Goal: Check status: Check status

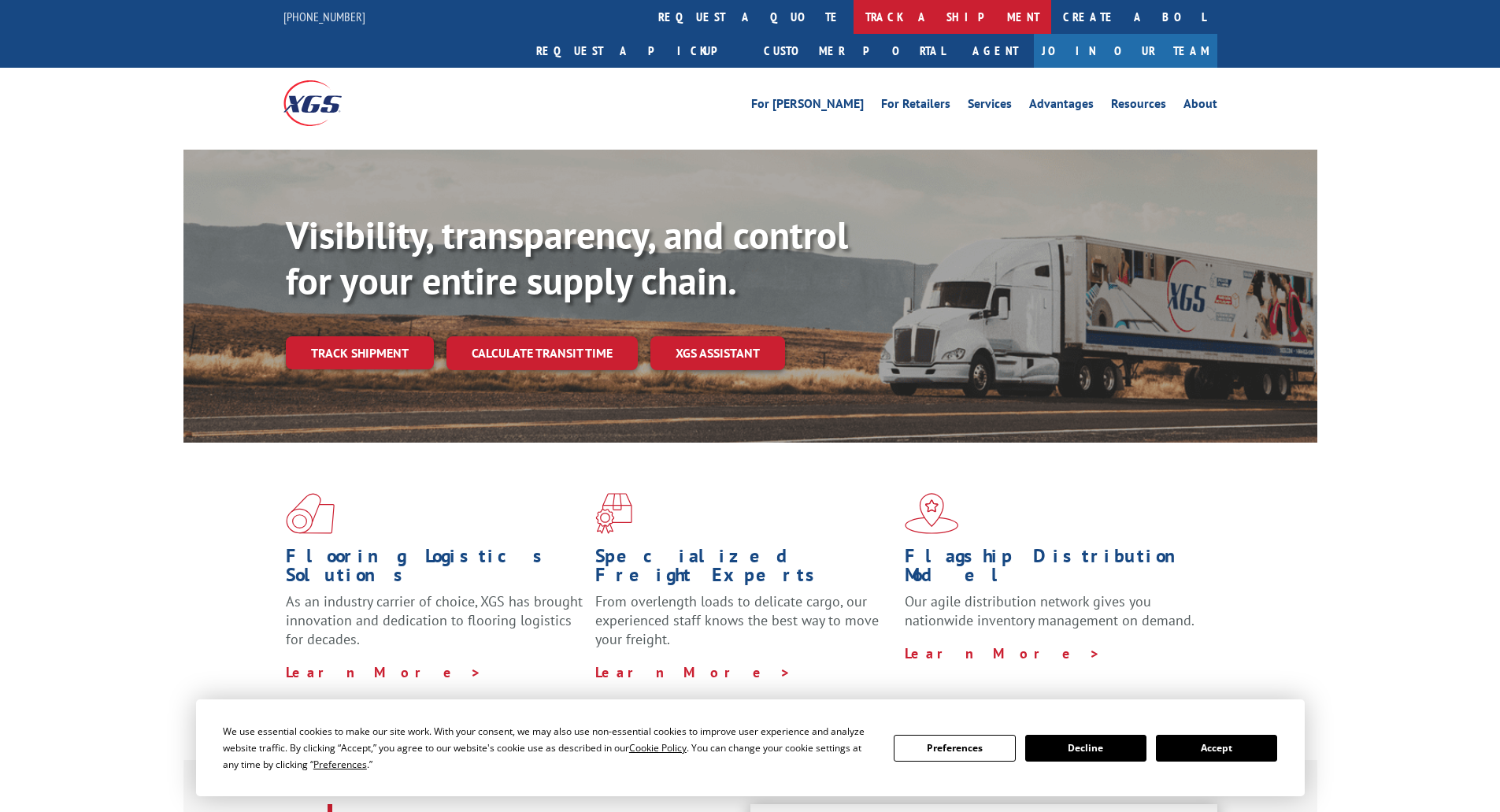
click at [853, 17] on link "track a shipment" at bounding box center [952, 17] width 197 height 34
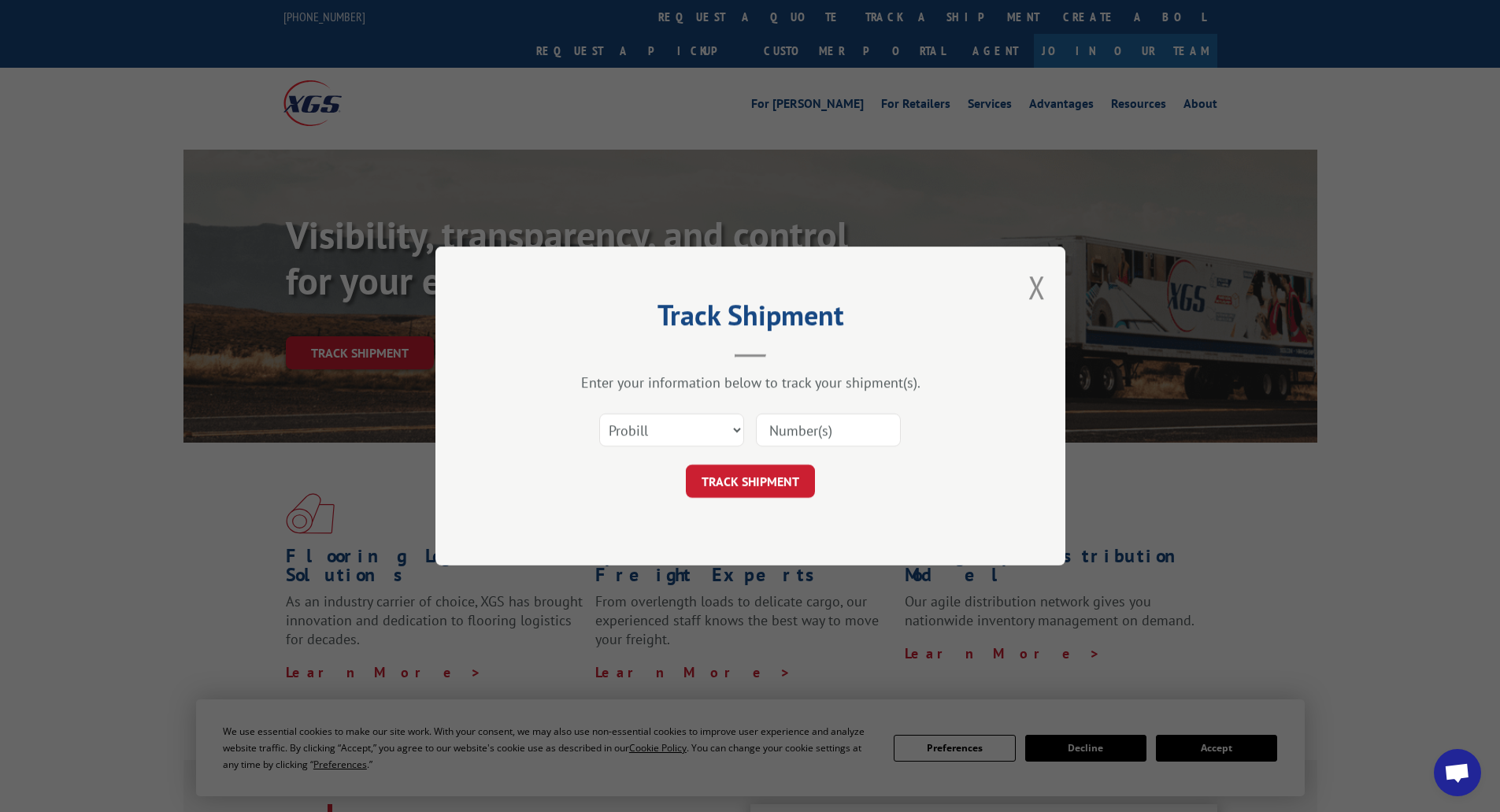
click at [864, 433] on input at bounding box center [828, 430] width 145 height 33
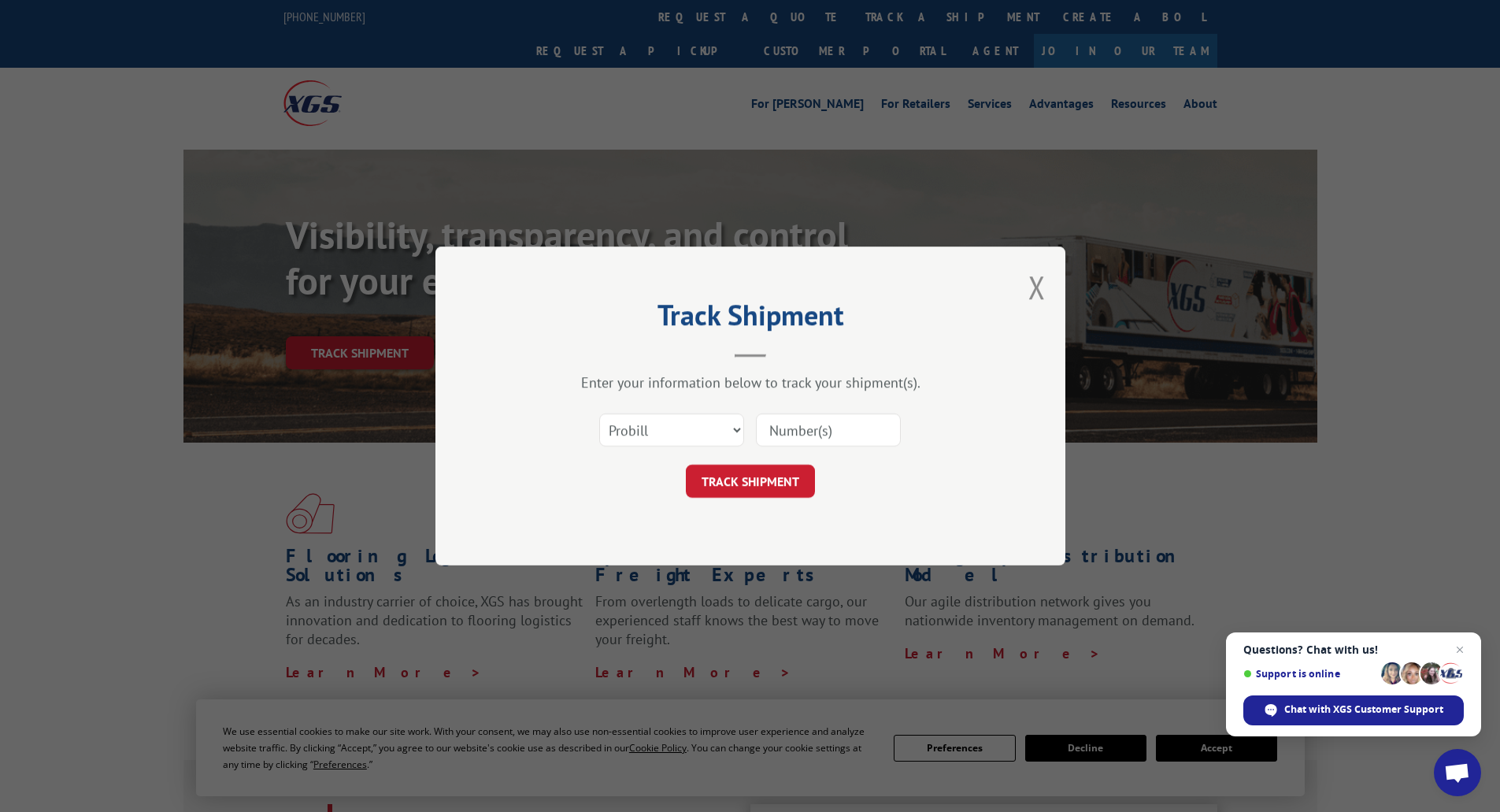
paste input "17402730"
type input "17402730"
click at [764, 483] on button "TRACK SHIPMENT" at bounding box center [750, 481] width 129 height 33
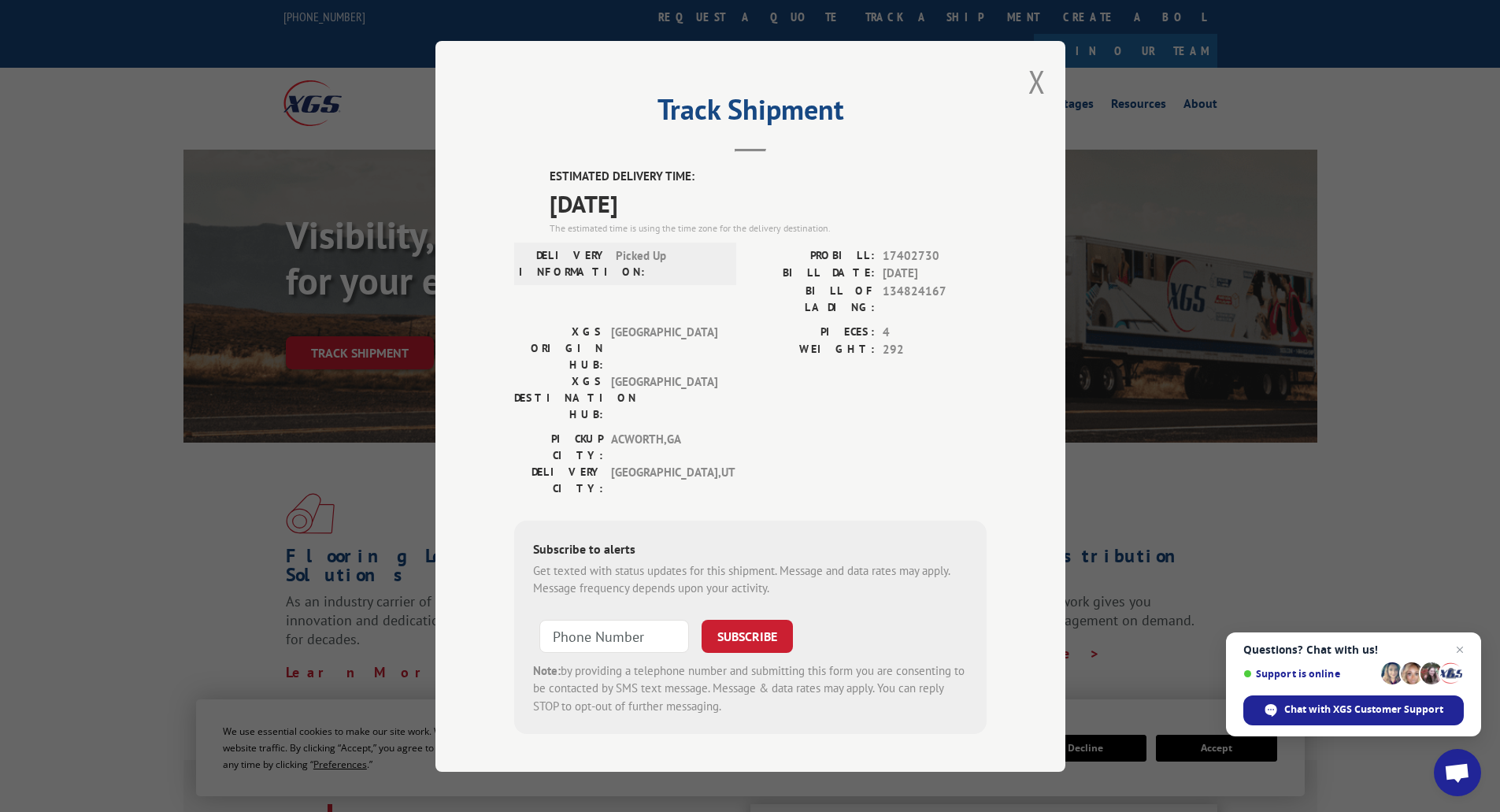
type input "+1 (___) ___-____"
click at [652, 619] on input "+1 (___) ___-____" at bounding box center [614, 635] width 150 height 33
click at [1047, 98] on div "Track Shipment ESTIMATED DELIVERY TIME: [DATE] The estimated time is using the …" at bounding box center [750, 406] width 630 height 731
click at [1037, 99] on button "Close modal" at bounding box center [1037, 81] width 17 height 41
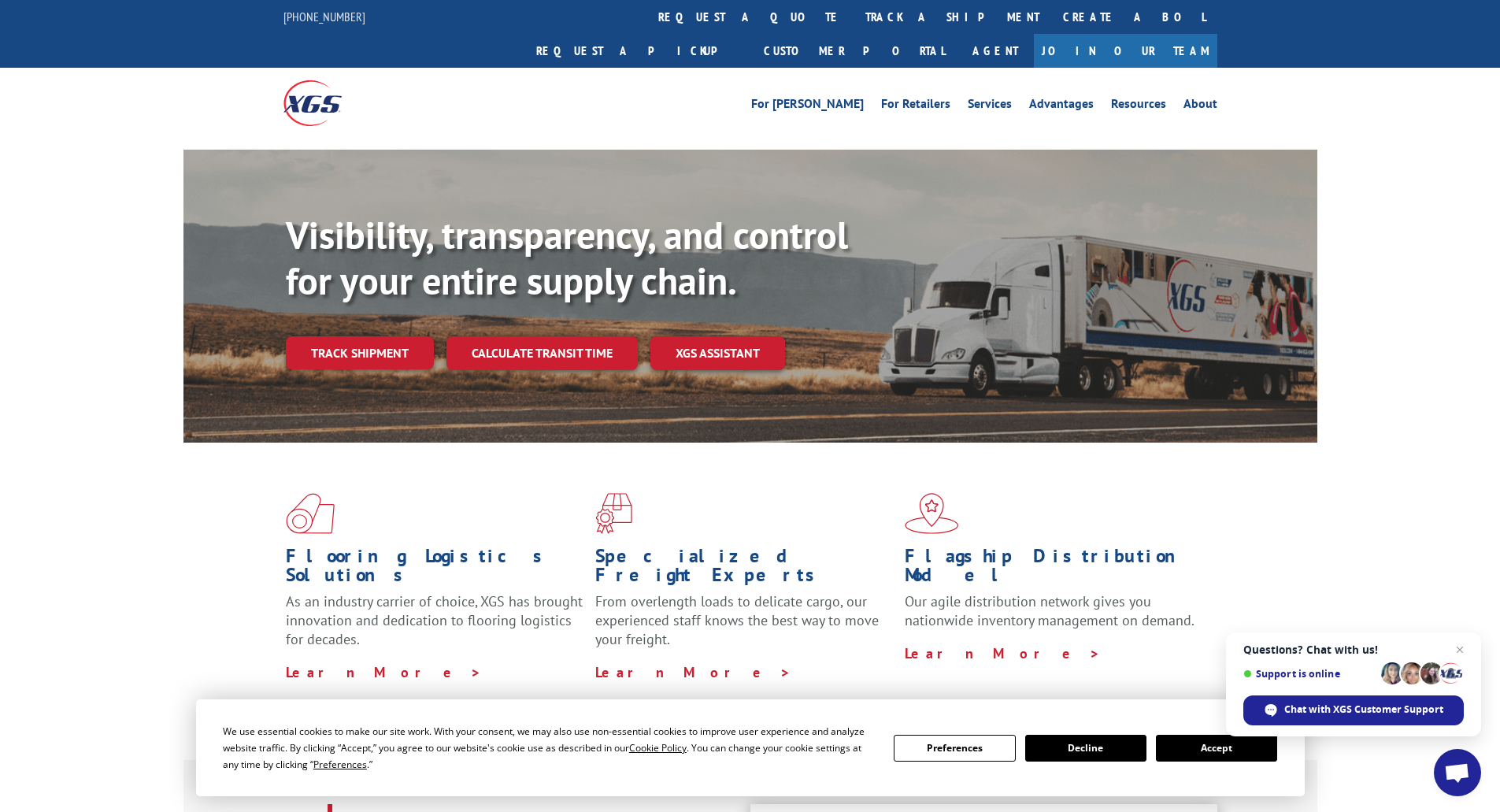
click at [170, 527] on div "Flooring Logistics Solutions As an industry carrier of choice, XGS has brought …" at bounding box center [750, 600] width 1500 height 317
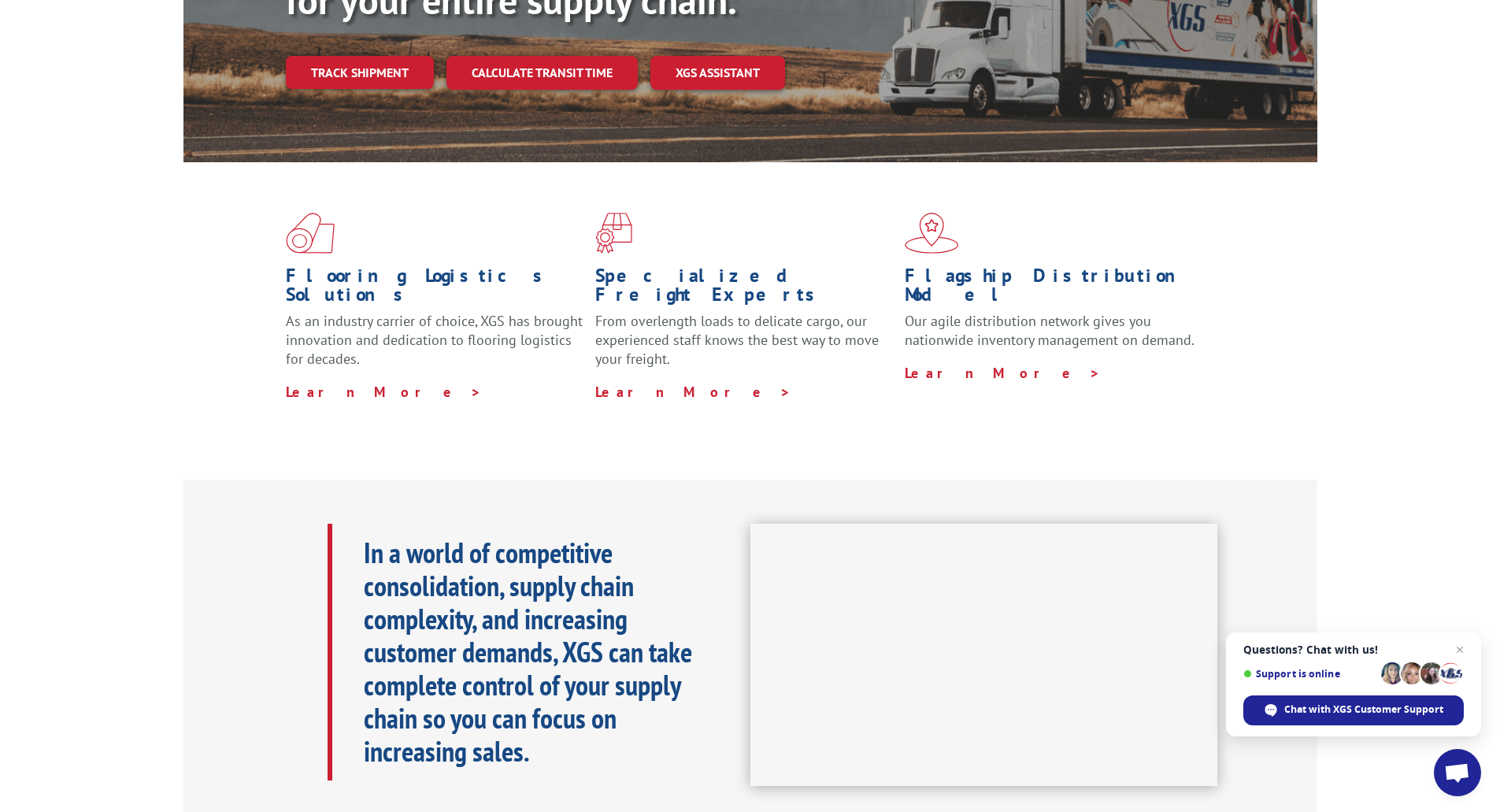
scroll to position [157, 0]
